Goal: Complete application form: Complete application form

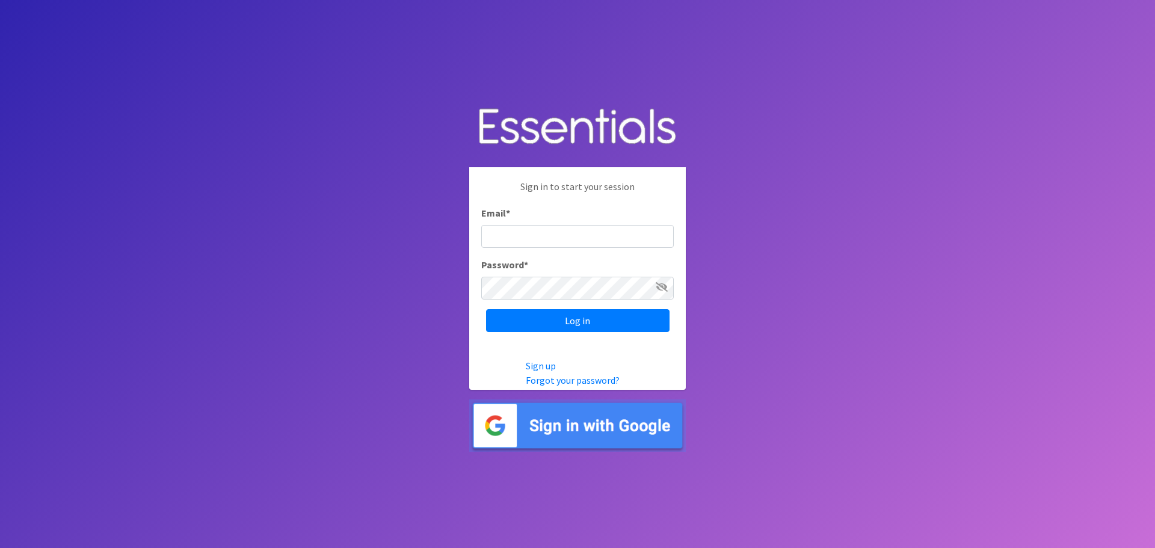
click at [507, 239] on input "Email *" at bounding box center [577, 236] width 193 height 23
type input "[EMAIL_ADDRESS][DOMAIN_NAME]"
click at [486, 309] on input "Log in" at bounding box center [577, 320] width 183 height 23
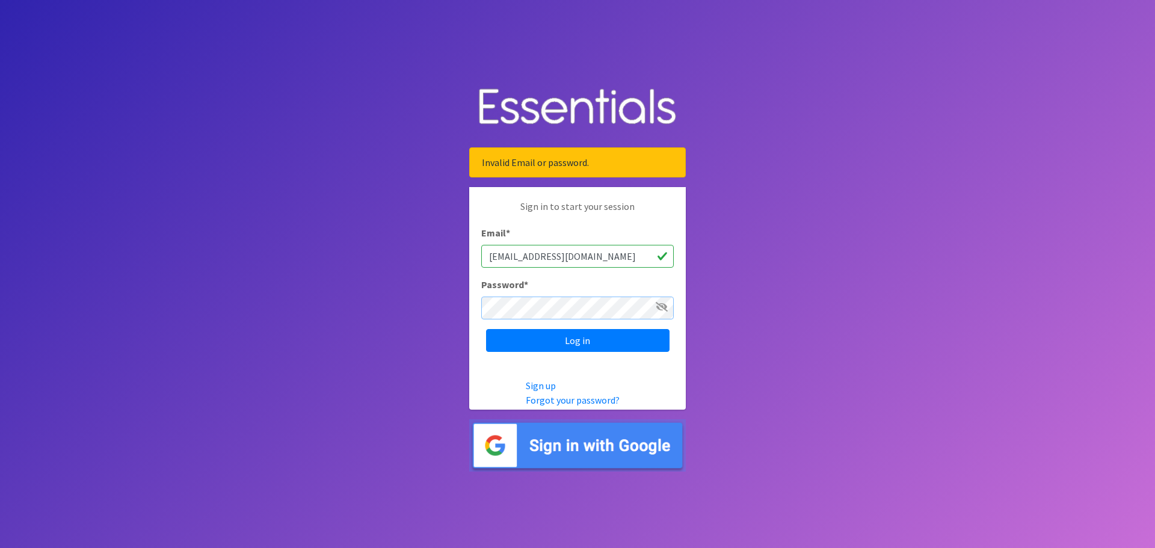
click at [486, 329] on input "Log in" at bounding box center [577, 340] width 183 height 23
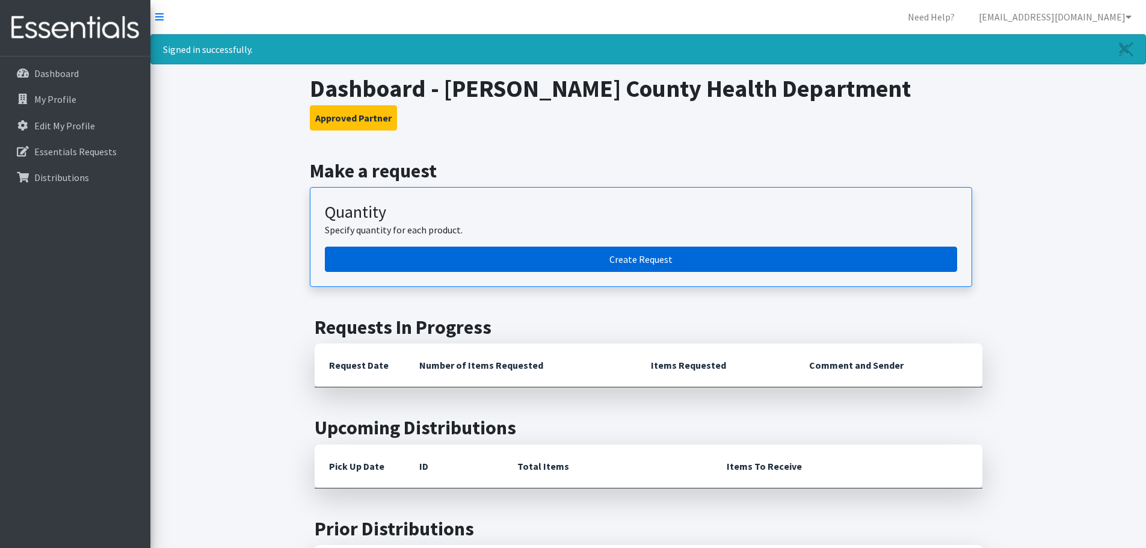
click at [523, 260] on link "Create Request" at bounding box center [641, 259] width 632 height 25
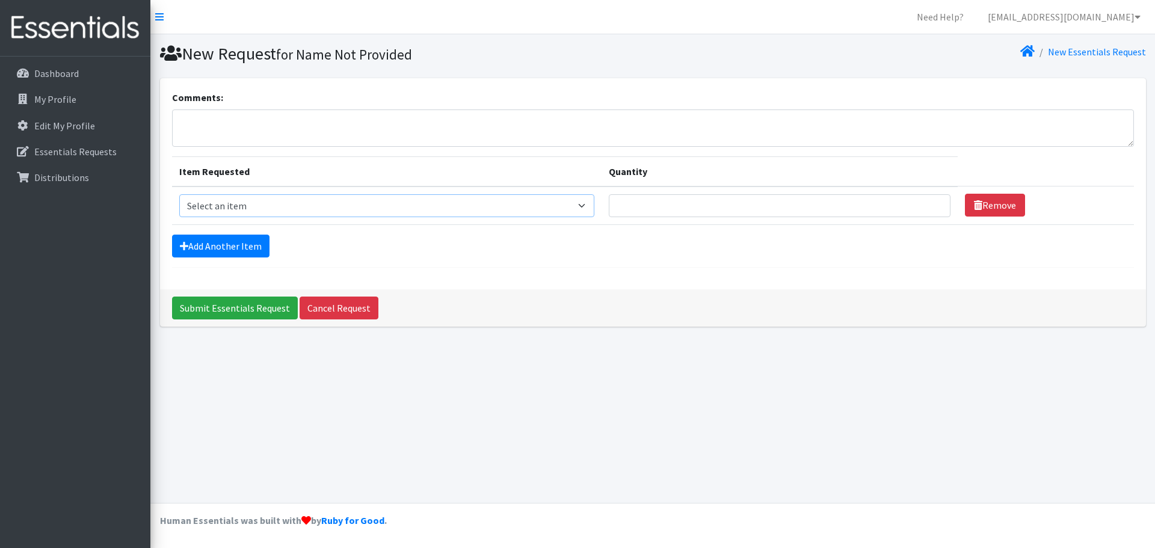
click at [595, 207] on select "Select an item Diapers - Newborn Diapers - Preemie Diapers - Size 1 Diapers - S…" at bounding box center [387, 205] width 416 height 23
select select "94"
click at [179, 194] on select "Select an item Diapers - Newborn Diapers - Preemie Diapers - Size 1 Diapers - S…" at bounding box center [387, 205] width 416 height 23
click at [643, 211] on input "Quantity" at bounding box center [780, 205] width 342 height 23
type input "400"
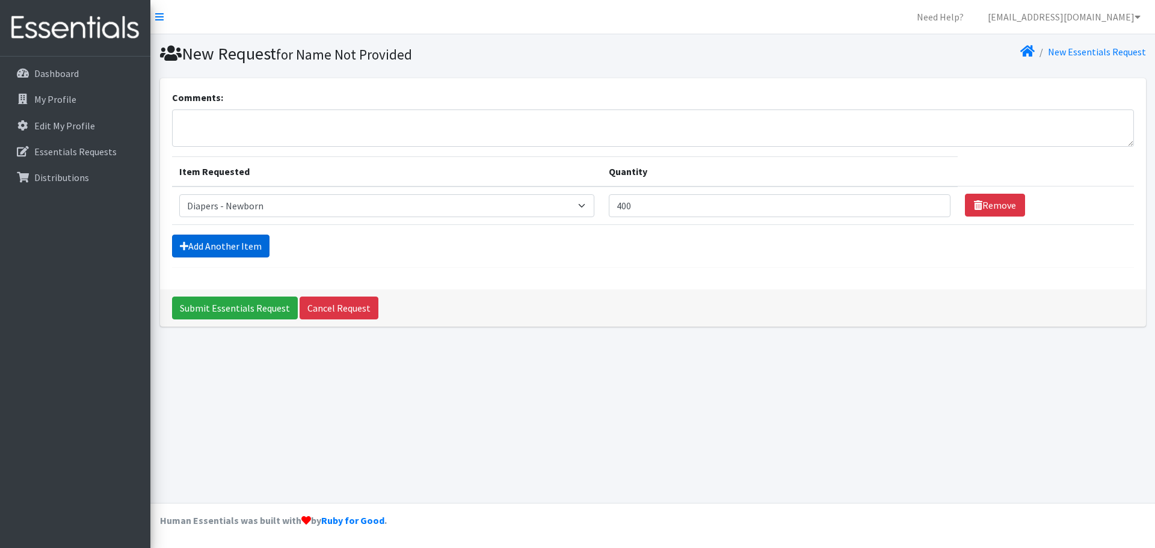
click at [220, 240] on link "Add Another Item" at bounding box center [220, 246] width 97 height 23
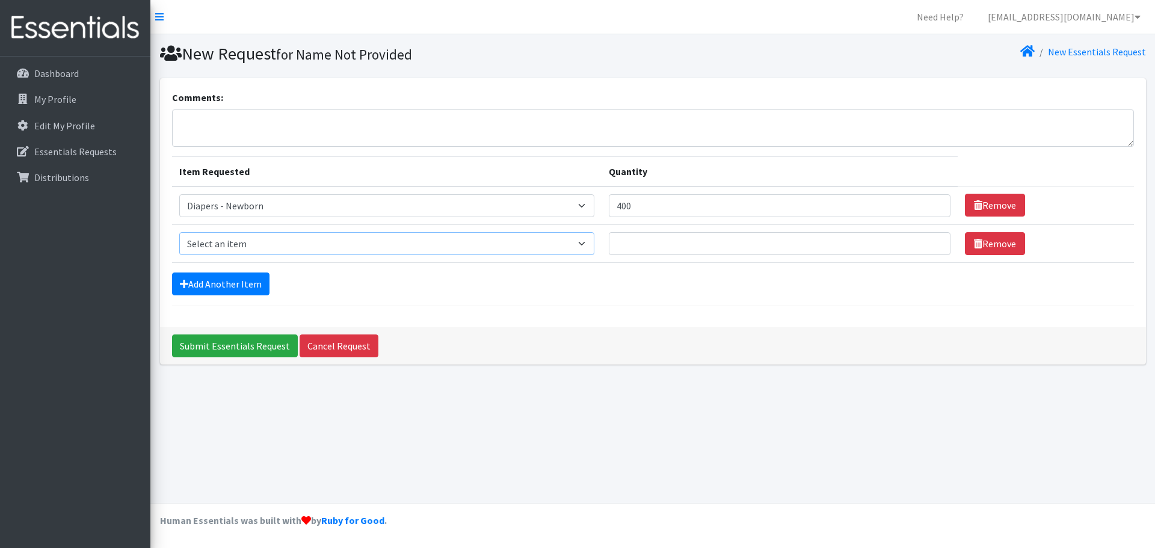
click at [594, 247] on select "Select an item Diapers - Newborn Diapers - Preemie Diapers - Size 1 Diapers - S…" at bounding box center [387, 243] width 416 height 23
select select "96"
click at [179, 232] on select "Select an item Diapers - Newborn Diapers - Preemie Diapers - Size 1 Diapers - S…" at bounding box center [387, 243] width 416 height 23
click at [630, 245] on input "Quantity" at bounding box center [780, 243] width 342 height 23
type input "300"
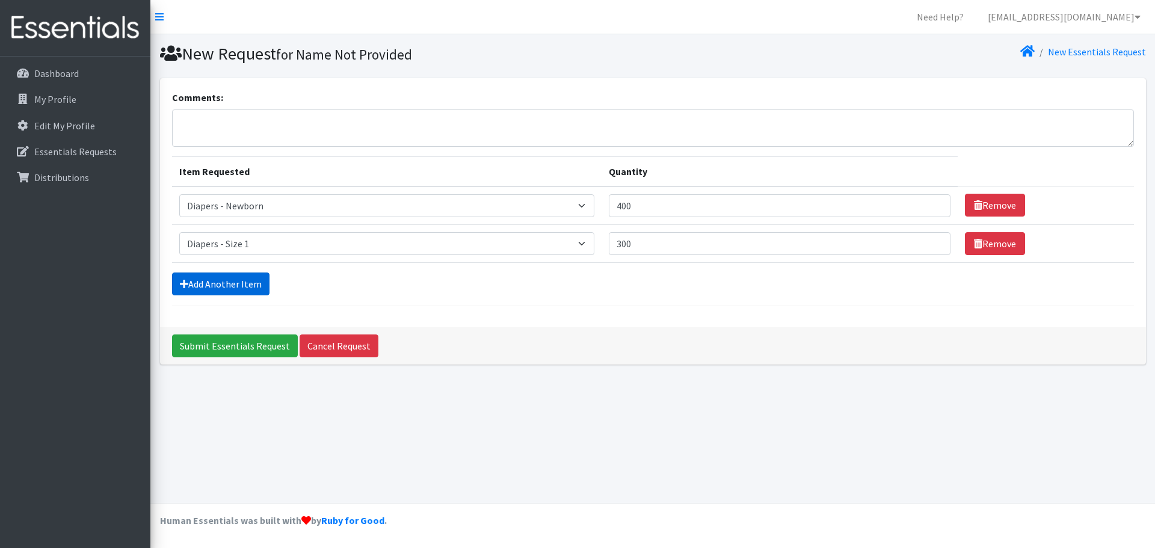
click at [210, 286] on link "Add Another Item" at bounding box center [220, 284] width 97 height 23
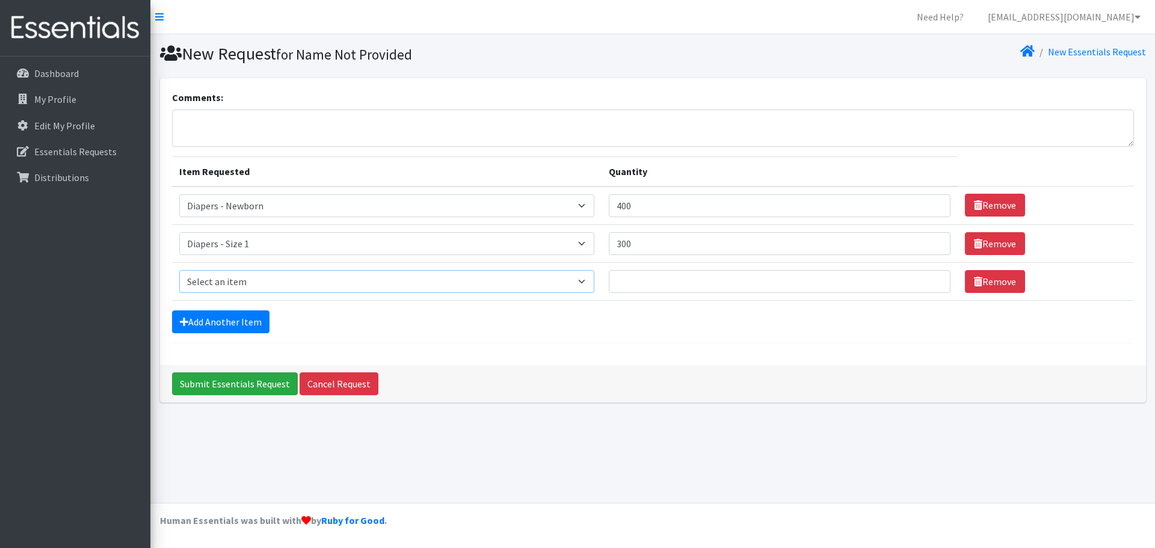
click at [235, 285] on select "Select an item Diapers - Newborn Diapers - Preemie Diapers - Size 1 Diapers - S…" at bounding box center [387, 281] width 416 height 23
select select "97"
click at [179, 270] on select "Select an item Diapers - Newborn Diapers - Preemie Diapers - Size 1 Diapers - S…" at bounding box center [387, 281] width 416 height 23
click at [634, 277] on input "Quantity" at bounding box center [780, 281] width 342 height 23
type input "300"
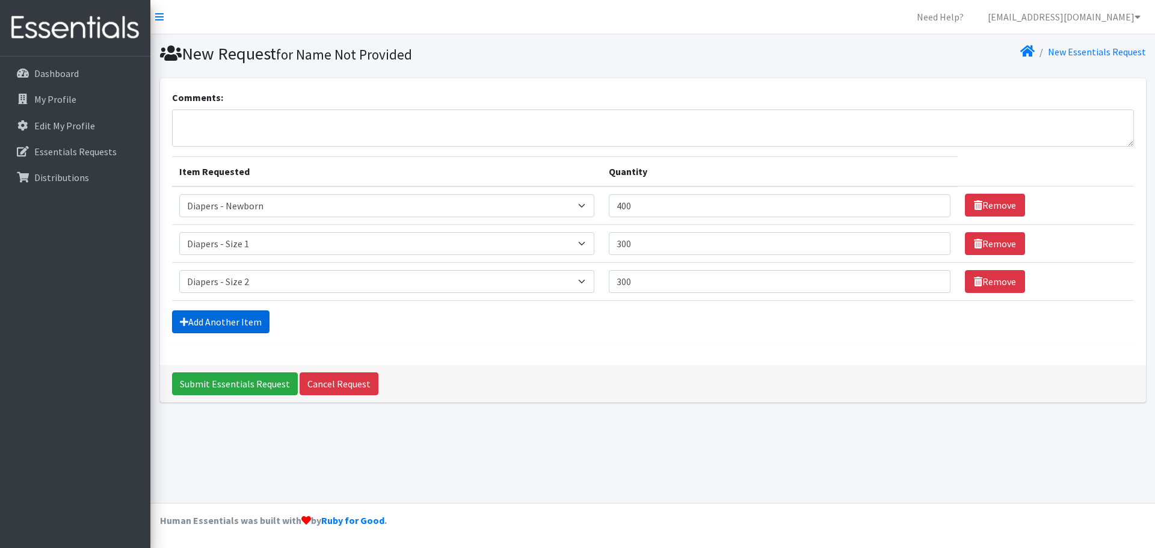
click at [217, 321] on link "Add Another Item" at bounding box center [220, 321] width 97 height 23
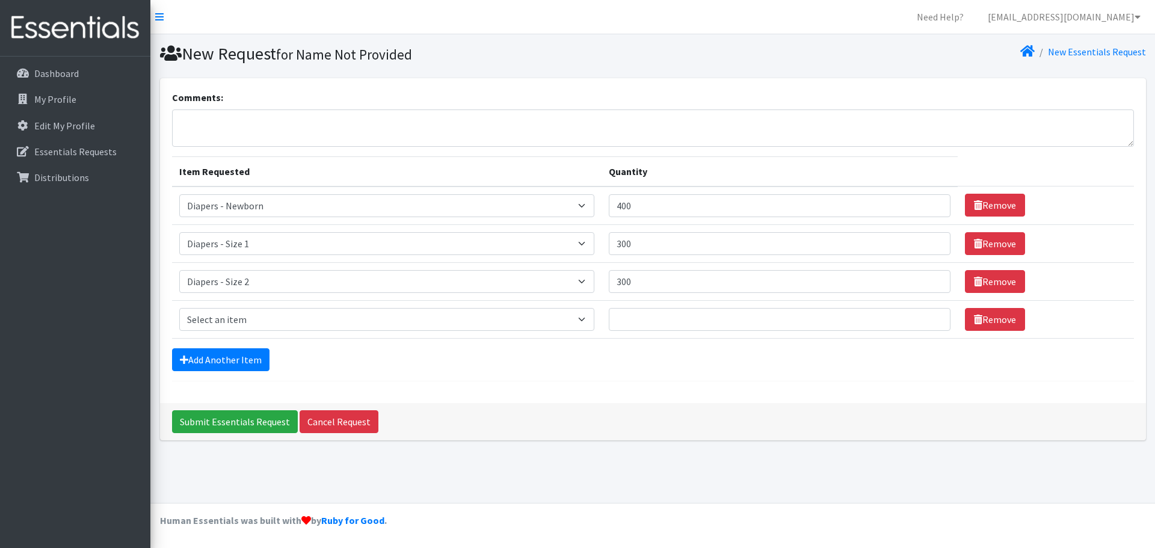
click at [310, 336] on td "Item Requested Select an item Diapers - Newborn Diapers - Preemie Diapers - Siz…" at bounding box center [387, 319] width 430 height 38
click at [311, 325] on select "Select an item Diapers - Newborn Diapers - Preemie Diapers - Size 1 Diapers - S…" at bounding box center [387, 319] width 416 height 23
select select "75"
click at [179, 308] on select "Select an item Diapers - Newborn Diapers - Preemie Diapers - Size 1 Diapers - S…" at bounding box center [387, 319] width 416 height 23
click at [637, 319] on input "Quantity" at bounding box center [780, 319] width 342 height 23
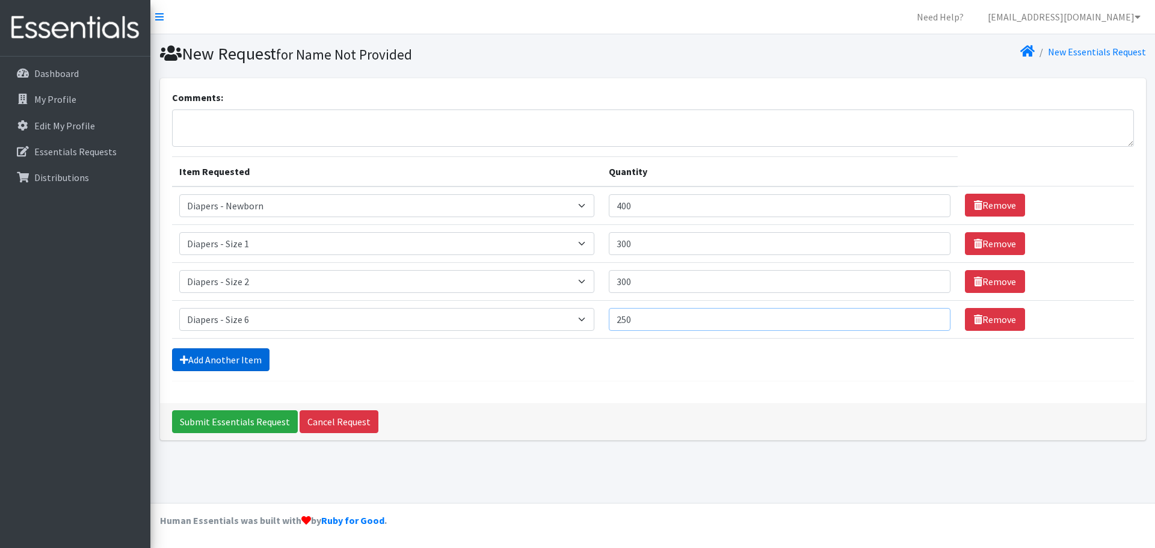
type input "250"
click at [220, 361] on link "Add Another Item" at bounding box center [220, 359] width 97 height 23
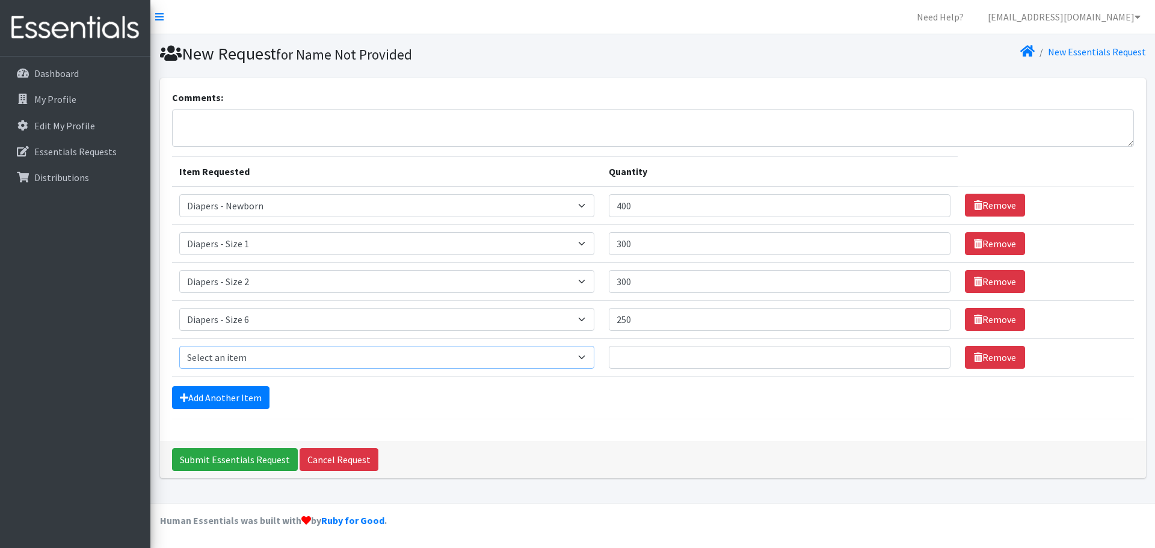
click at [296, 359] on select "Select an item Diapers - Newborn Diapers - Preemie Diapers - Size 1 Diapers - S…" at bounding box center [387, 357] width 416 height 23
click at [651, 98] on div "Comments:" at bounding box center [653, 118] width 962 height 57
click at [230, 458] on input "Submit Essentials Request" at bounding box center [235, 459] width 126 height 23
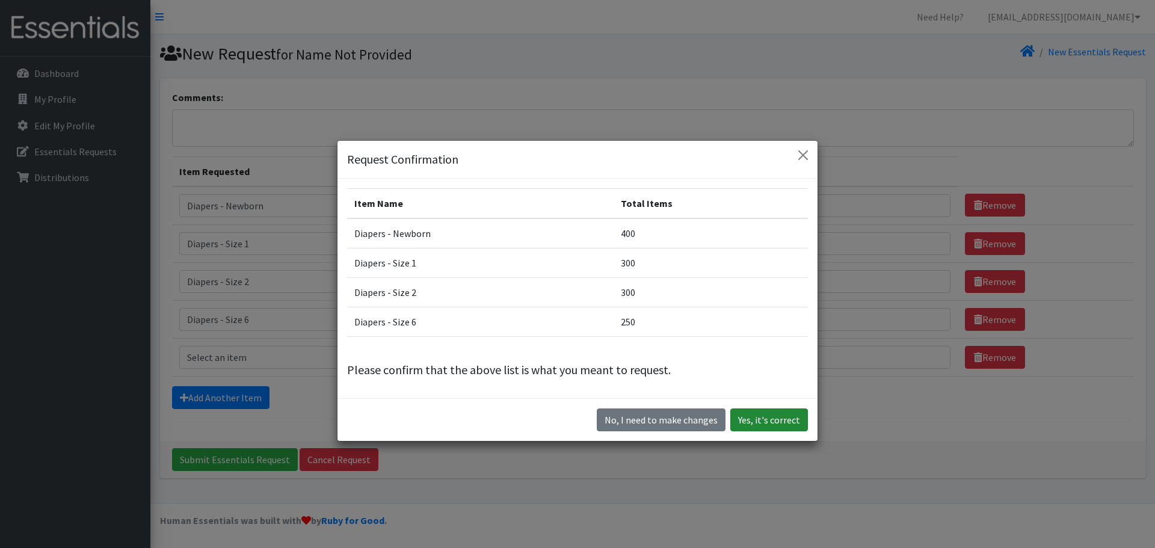
click at [759, 421] on button "Yes, it's correct" at bounding box center [769, 420] width 78 height 23
